Goal: Navigation & Orientation: Find specific page/section

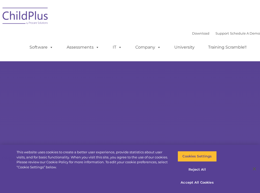
select select "MEDIUM"
type input ""
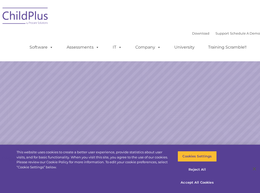
select select "MEDIUM"
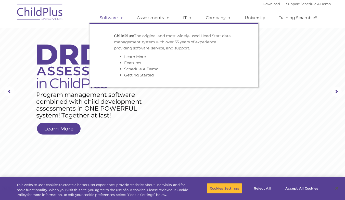
click at [112, 18] on link "Software" at bounding box center [112, 18] width 34 height 10
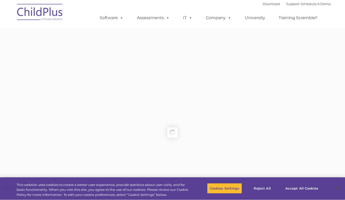
type input ""
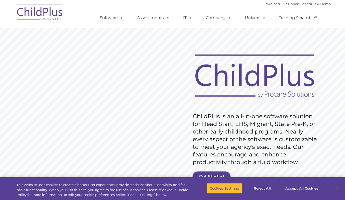
click at [316, 12] on ul "Software ChildPlus: The original and most widely-used Head Start data managemen…" at bounding box center [209, 18] width 241 height 20
click at [263, 4] on link "Download" at bounding box center [271, 4] width 17 height 4
